Goal: Browse casually: Explore the website without a specific task or goal

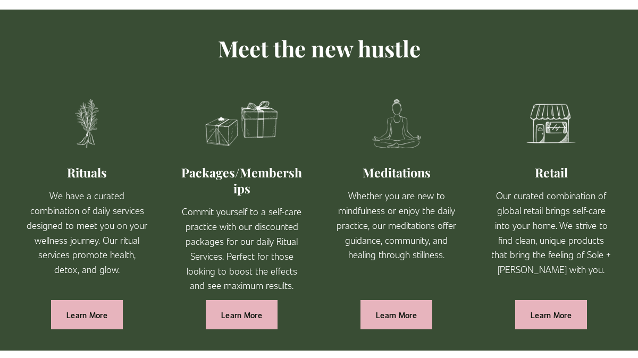
scroll to position [571, 0]
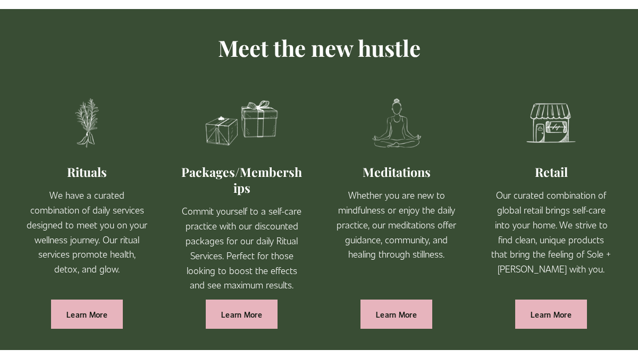
click at [558, 300] on link "Learn More" at bounding box center [551, 314] width 72 height 29
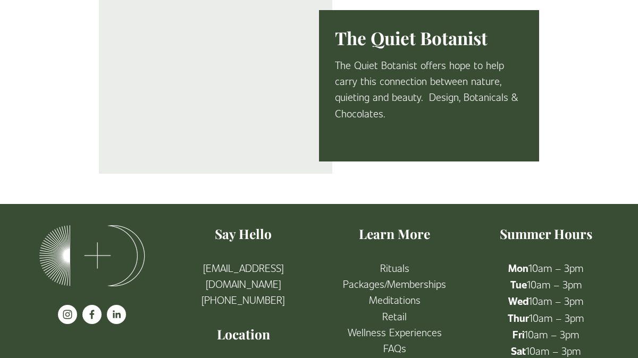
scroll to position [1873, 0]
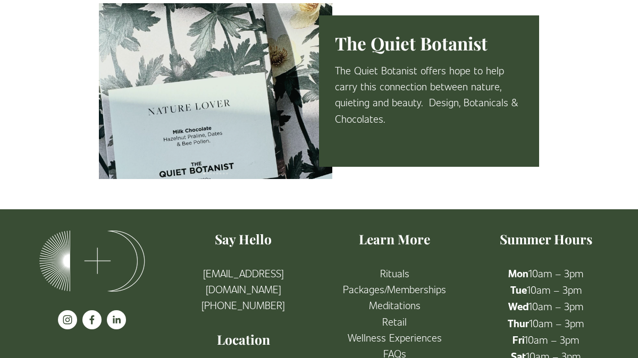
click at [402, 265] on link "Rituals" at bounding box center [394, 273] width 29 height 16
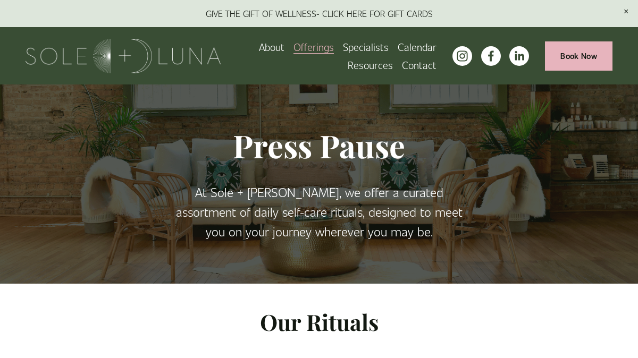
click at [278, 48] on link "About" at bounding box center [272, 47] width 26 height 18
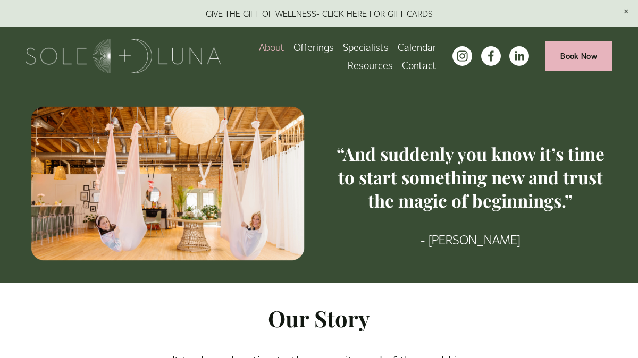
click at [466, 60] on icon "instagram-unauth" at bounding box center [461, 55] width 13 height 13
click at [491, 55] on use "facebook-unauth" at bounding box center [490, 55] width 5 height 11
